Goal: Task Accomplishment & Management: Complete application form

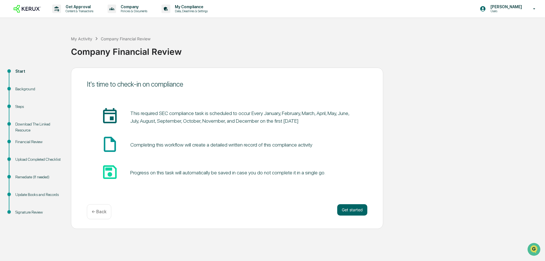
click at [177, 223] on div "It's time to check-in on compliance insert_invitation_icon This required SEC co…" at bounding box center [227, 148] width 312 height 161
click at [353, 210] on button "Get started" at bounding box center [352, 209] width 30 height 11
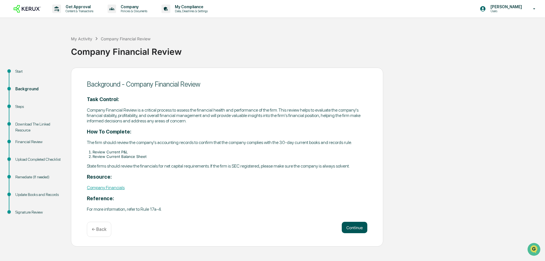
click at [355, 229] on button "Continue" at bounding box center [355, 227] width 26 height 11
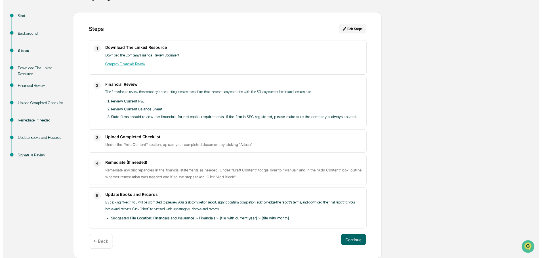
scroll to position [56, 0]
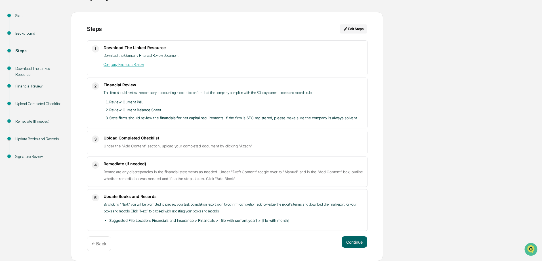
click at [126, 64] on link "Company Financials Review" at bounding box center [124, 64] width 40 height 4
click at [356, 242] on button "Continue" at bounding box center [355, 241] width 26 height 11
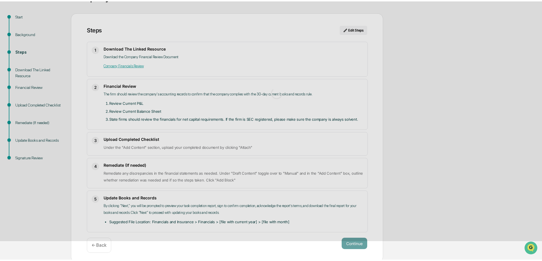
scroll to position [4, 0]
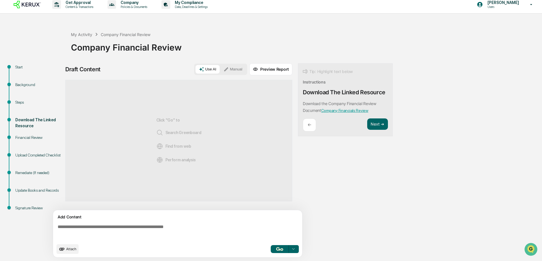
click at [228, 66] on button "Manual" at bounding box center [233, 69] width 26 height 9
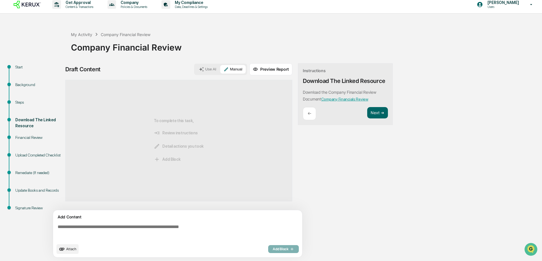
click at [67, 249] on span "Attach" at bounding box center [71, 248] width 10 height 4
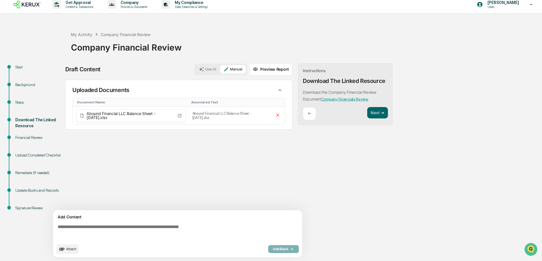
click at [64, 248] on icon "upload document" at bounding box center [61, 248] width 5 height 3
click at [66, 250] on span "Attach" at bounding box center [71, 248] width 10 height 4
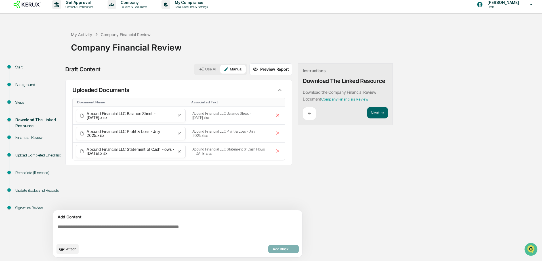
click at [68, 250] on span "Attach" at bounding box center [71, 248] width 10 height 4
click at [69, 248] on span "Attach" at bounding box center [71, 248] width 10 height 4
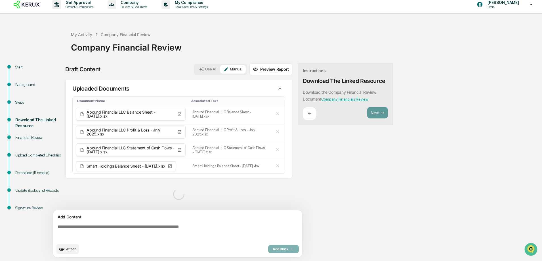
click at [64, 248] on icon "upload document" at bounding box center [61, 248] width 5 height 3
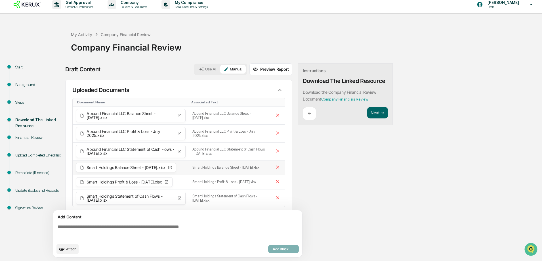
scroll to position [7, 0]
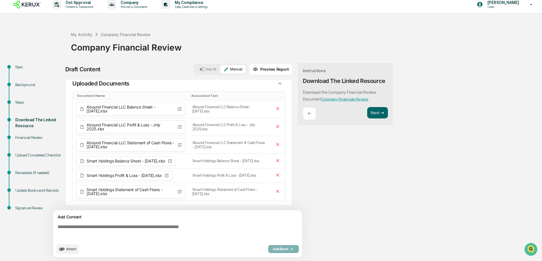
click at [98, 229] on textarea at bounding box center [178, 232] width 247 height 20
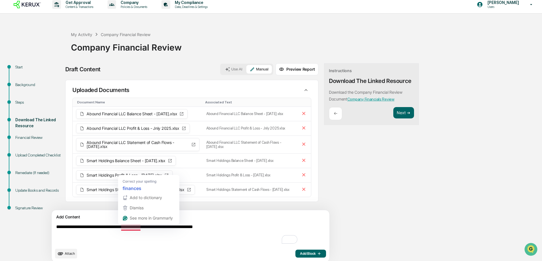
click at [210, 243] on textarea "**********" at bounding box center [177, 234] width 247 height 25
click at [136, 227] on textarea "**********" at bounding box center [177, 234] width 247 height 25
click at [244, 228] on textarea "**********" at bounding box center [177, 234] width 247 height 25
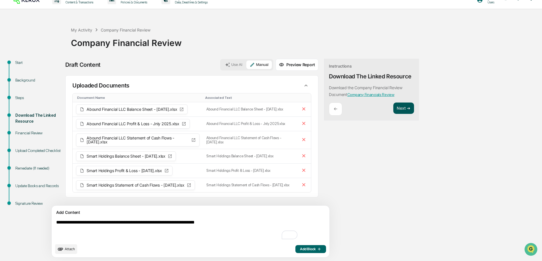
type textarea "**********"
click at [393, 108] on button "Next ➔" at bounding box center [403, 108] width 21 height 12
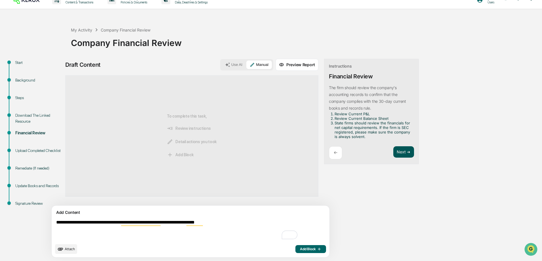
click at [393, 153] on button "Next ➔" at bounding box center [403, 152] width 21 height 12
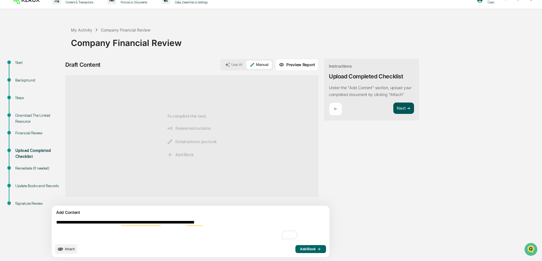
click at [393, 108] on button "Next ➔" at bounding box center [403, 108] width 21 height 12
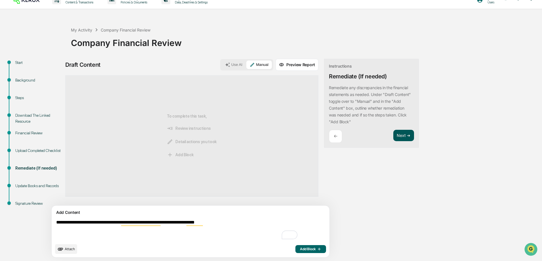
click at [393, 137] on button "Next ➔" at bounding box center [403, 136] width 21 height 12
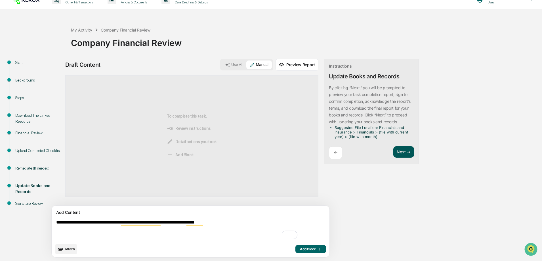
click at [393, 151] on button "Next ➔" at bounding box center [403, 152] width 21 height 12
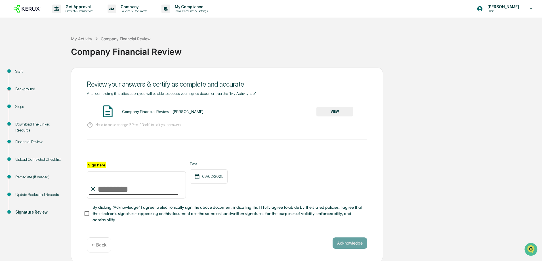
click at [325, 112] on button "VIEW" at bounding box center [334, 112] width 37 height 10
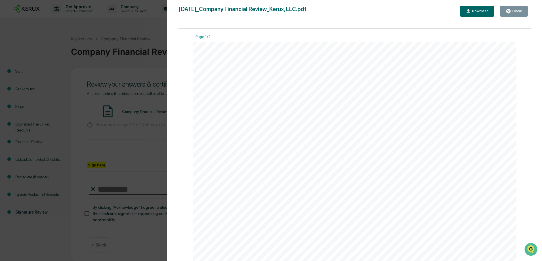
click at [515, 10] on div "Close" at bounding box center [516, 11] width 11 height 4
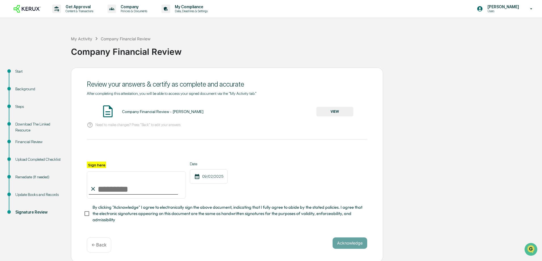
click at [28, 159] on div "Upload Completed Checklist" at bounding box center [38, 159] width 47 height 6
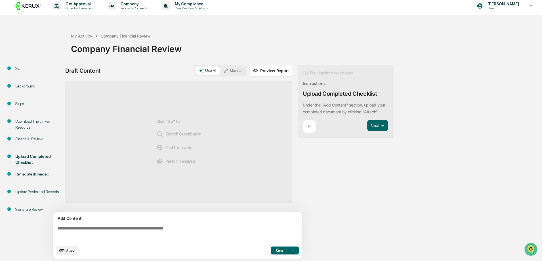
scroll to position [4, 0]
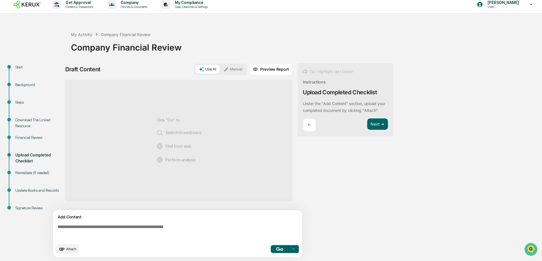
click at [309, 124] on p "←" at bounding box center [309, 124] width 4 height 5
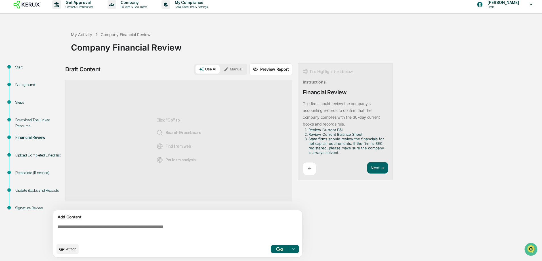
click at [309, 124] on p "The firm should review the company's accounting records to confirm that the com…" at bounding box center [341, 113] width 77 height 25
click at [62, 247] on icon "upload document" at bounding box center [62, 249] width 6 height 6
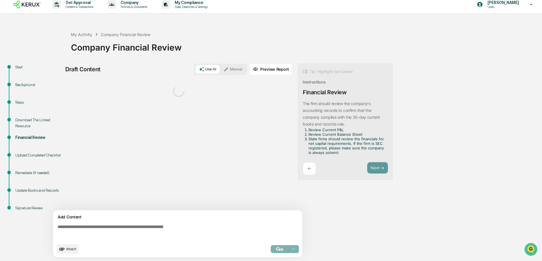
click at [68, 246] on button "Attach" at bounding box center [67, 249] width 22 height 10
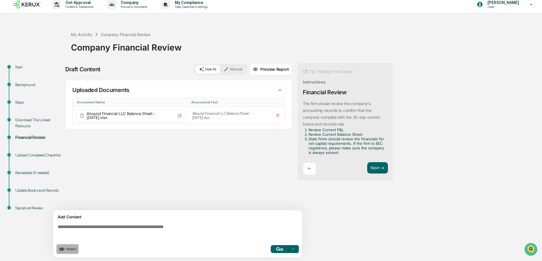
click at [70, 248] on span "Attach" at bounding box center [71, 248] width 10 height 4
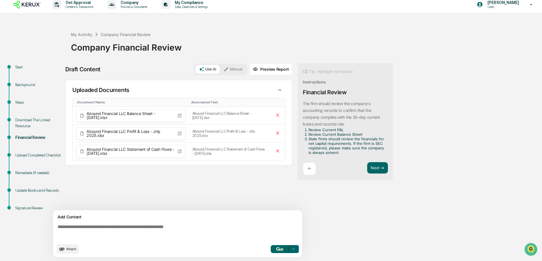
click at [67, 249] on span "Attach" at bounding box center [71, 248] width 10 height 4
click at [69, 249] on span "Attach" at bounding box center [71, 248] width 10 height 4
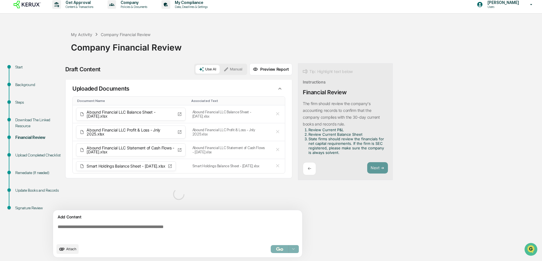
click at [64, 248] on icon "upload document" at bounding box center [61, 248] width 5 height 3
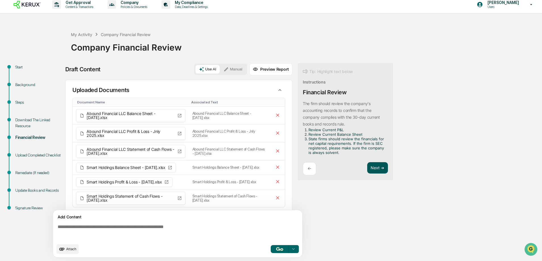
click at [376, 166] on button "Next ➔" at bounding box center [377, 168] width 21 height 12
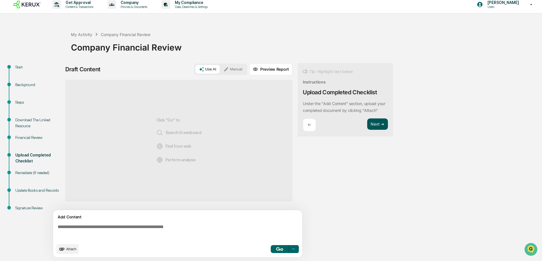
click at [379, 122] on button "Next ➔" at bounding box center [377, 124] width 21 height 12
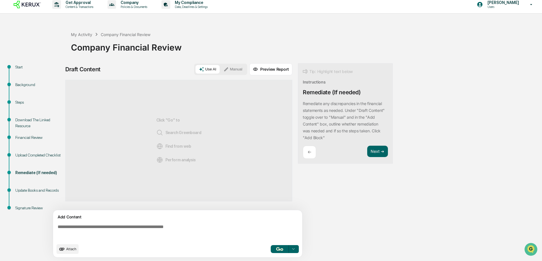
click at [307, 154] on div "←" at bounding box center [309, 152] width 13 height 13
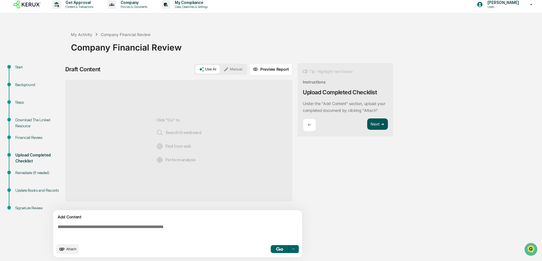
click at [381, 122] on button "Next ➔" at bounding box center [377, 124] width 21 height 12
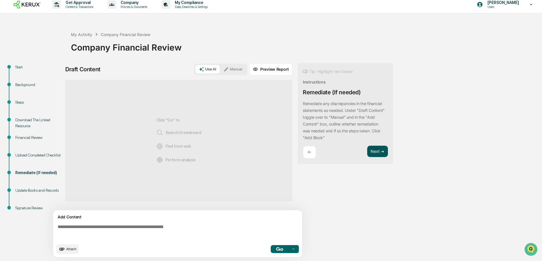
click at [376, 150] on button "Next ➔" at bounding box center [377, 152] width 21 height 12
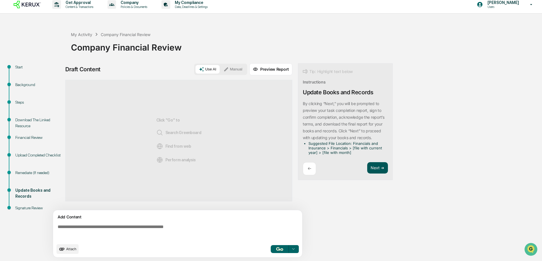
click at [377, 164] on button "Next ➔" at bounding box center [377, 168] width 21 height 12
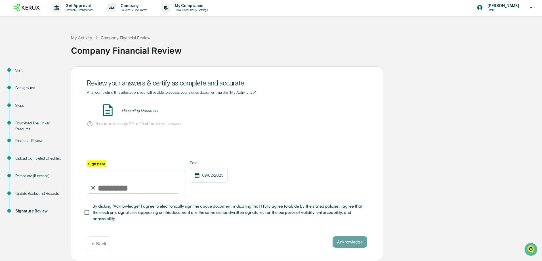
scroll to position [3, 0]
click at [109, 188] on input "Sign here" at bounding box center [136, 183] width 99 height 27
type input "**********"
click at [332, 108] on button "VIEW" at bounding box center [334, 111] width 37 height 10
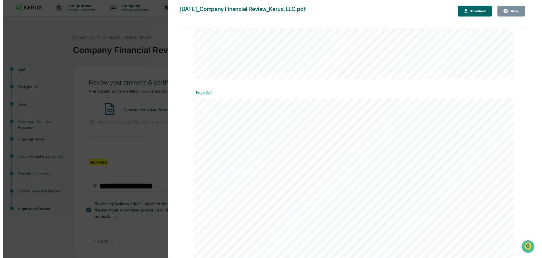
scroll to position [419, 0]
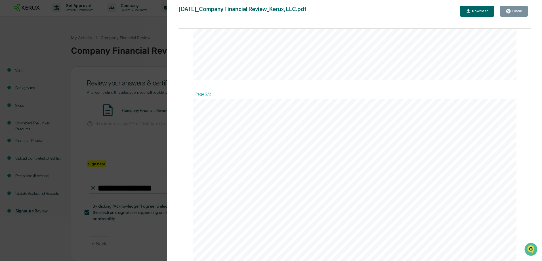
click at [519, 7] on button "Close" at bounding box center [514, 11] width 28 height 11
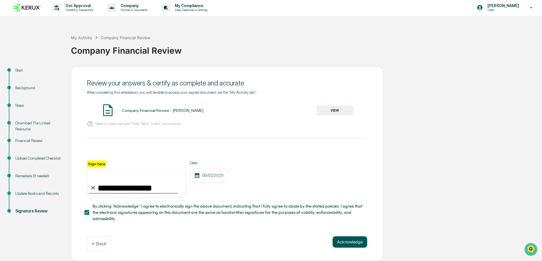
click at [348, 243] on button "Acknowledge" at bounding box center [349, 241] width 35 height 11
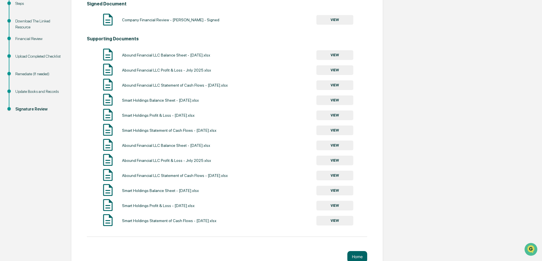
scroll to position [114, 0]
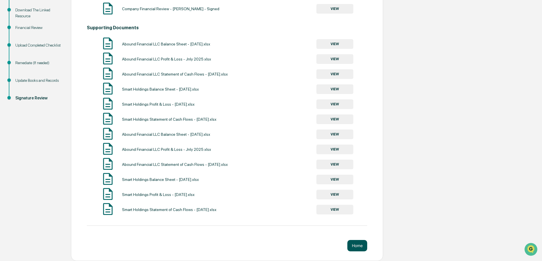
click at [353, 243] on button "Home" at bounding box center [357, 245] width 20 height 11
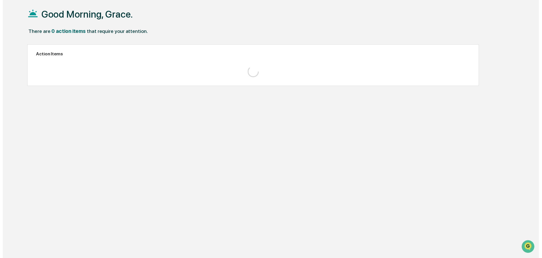
scroll to position [27, 0]
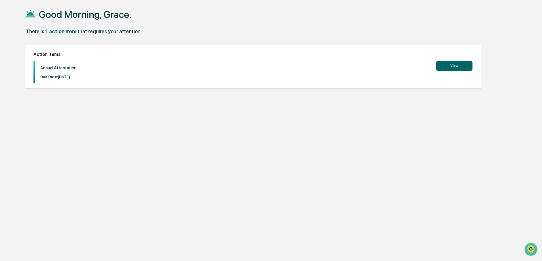
click at [459, 64] on button "View" at bounding box center [454, 66] width 36 height 10
